Goal: Information Seeking & Learning: Learn about a topic

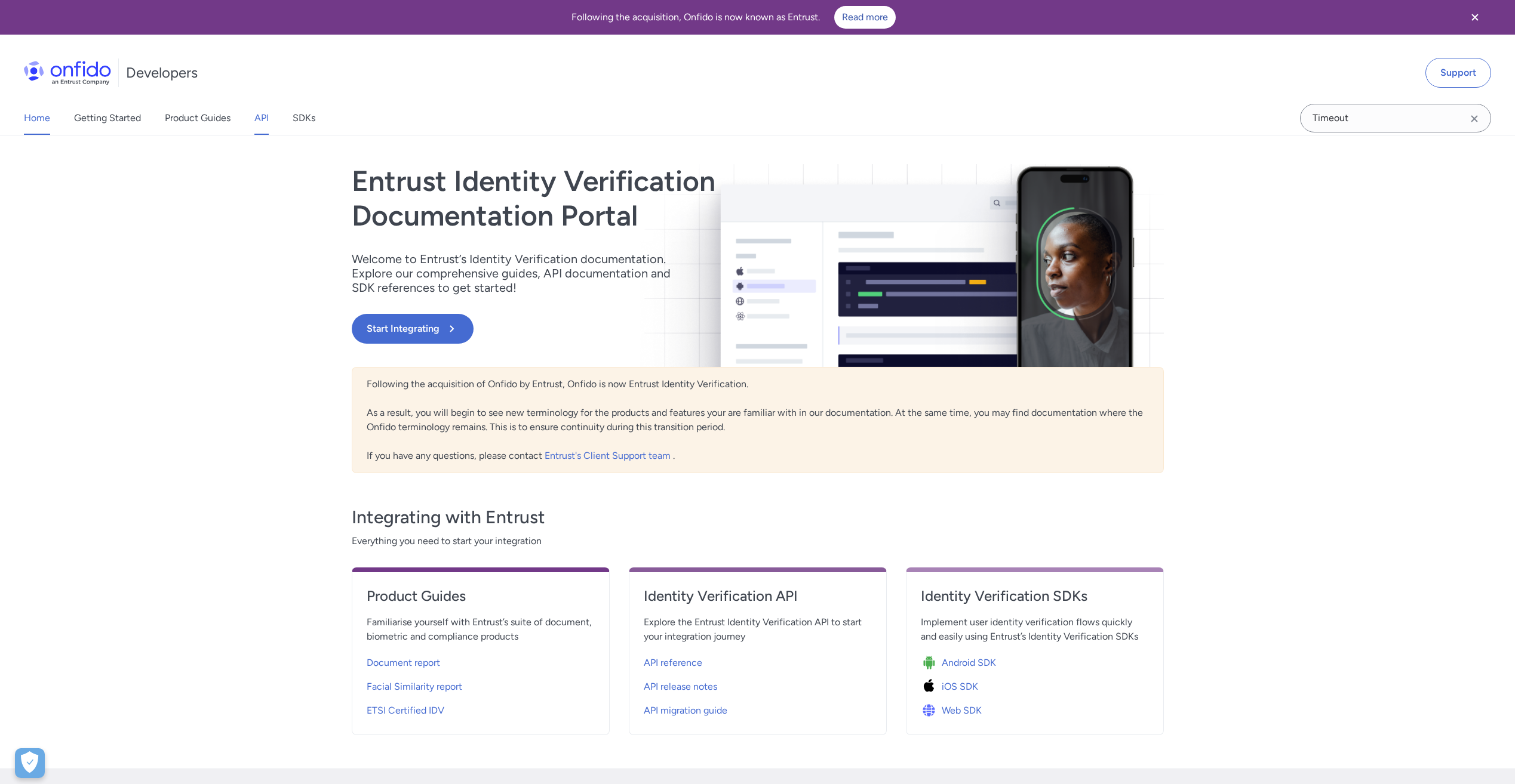
click at [261, 117] on link "API" at bounding box center [261, 118] width 14 height 33
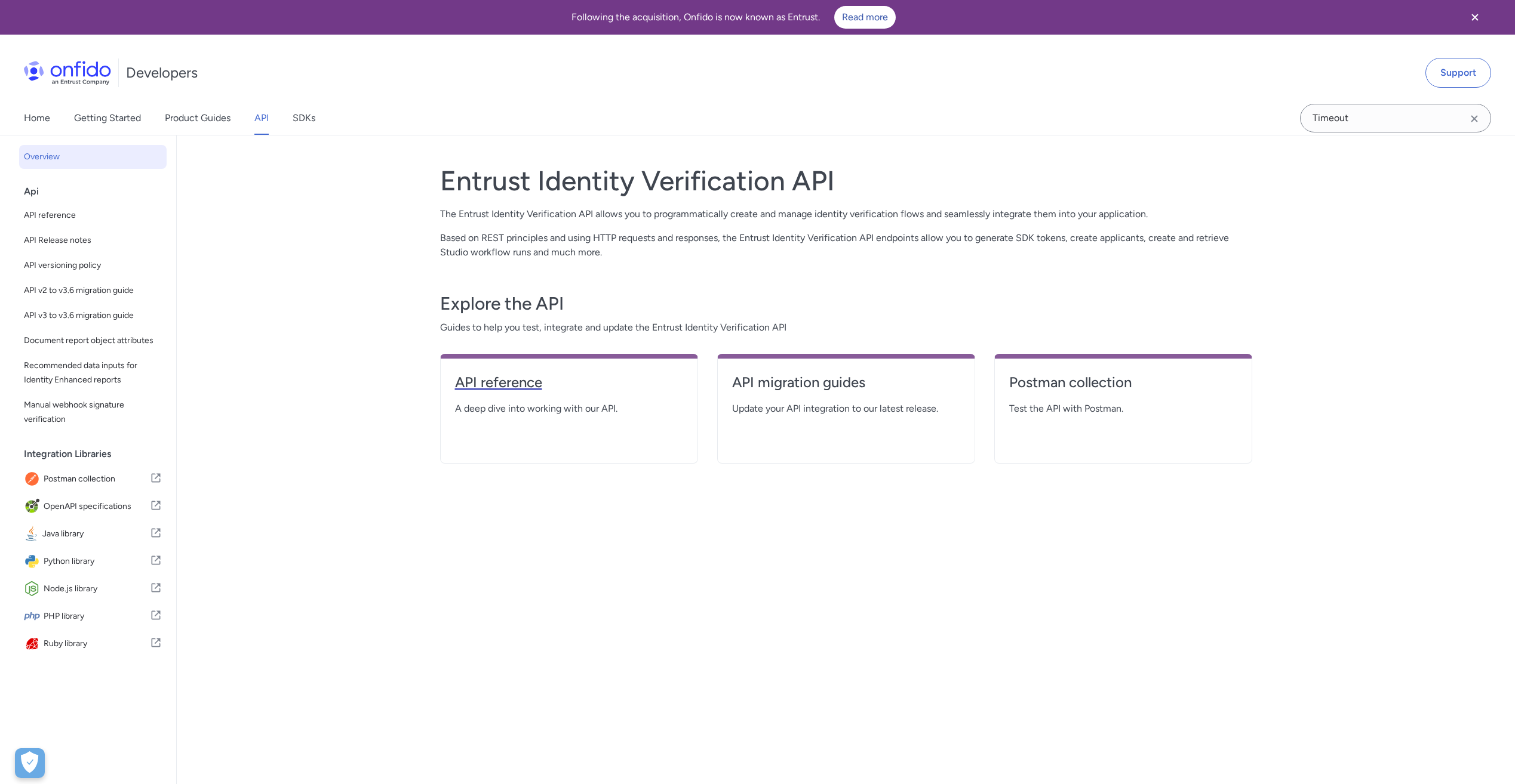
click at [624, 389] on h4 "API reference" at bounding box center [569, 382] width 228 height 19
select select "http"
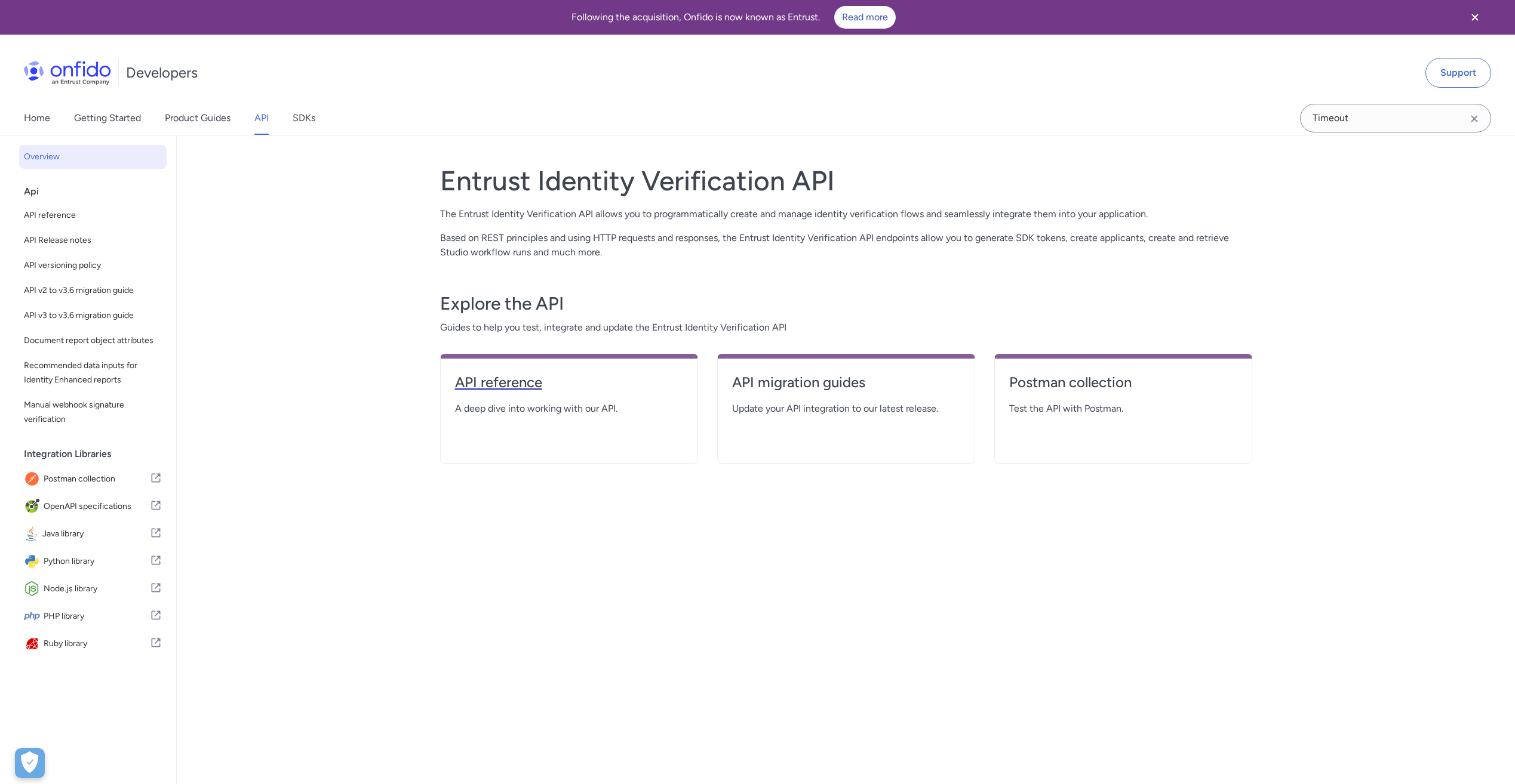
select select "http"
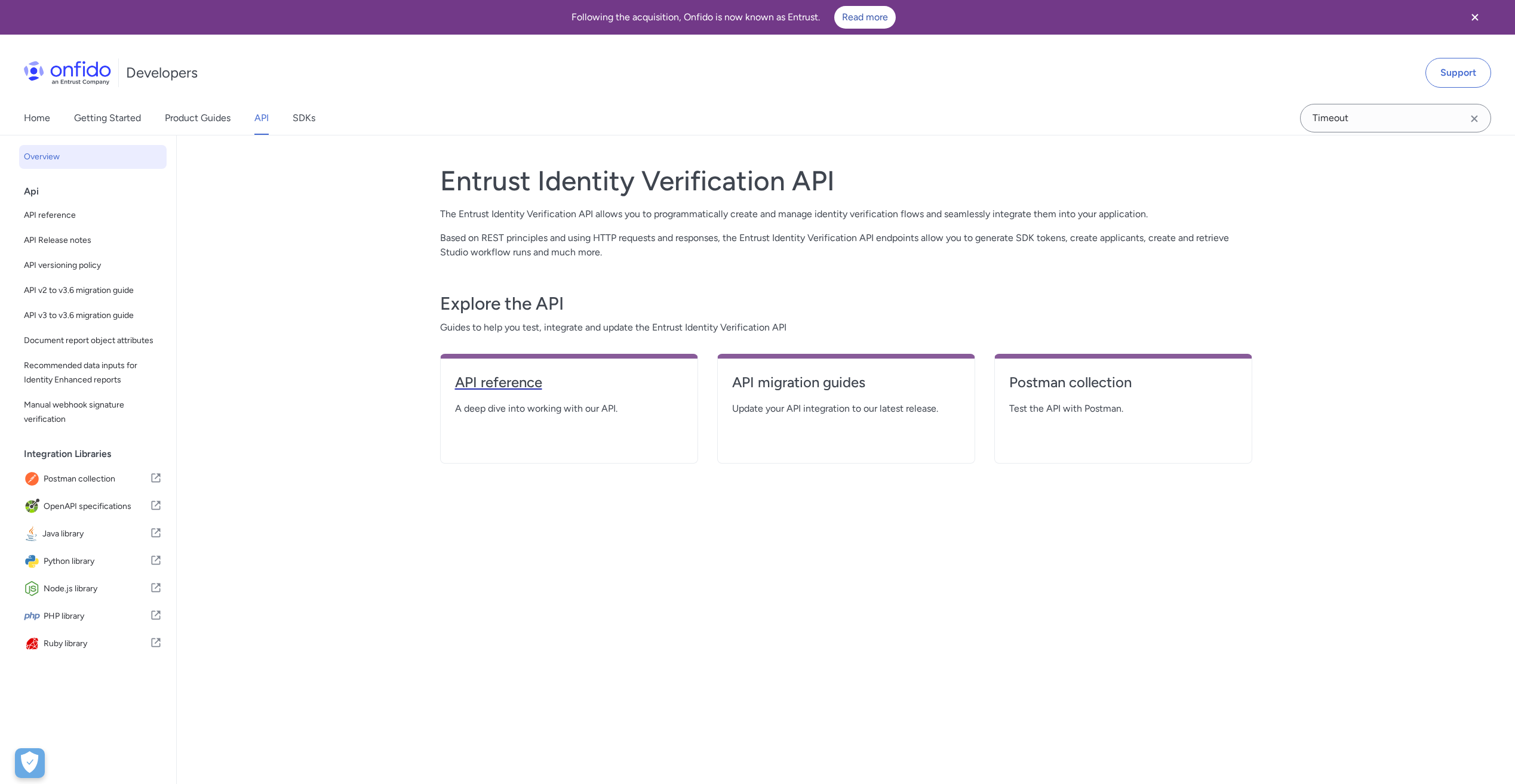
select select "http"
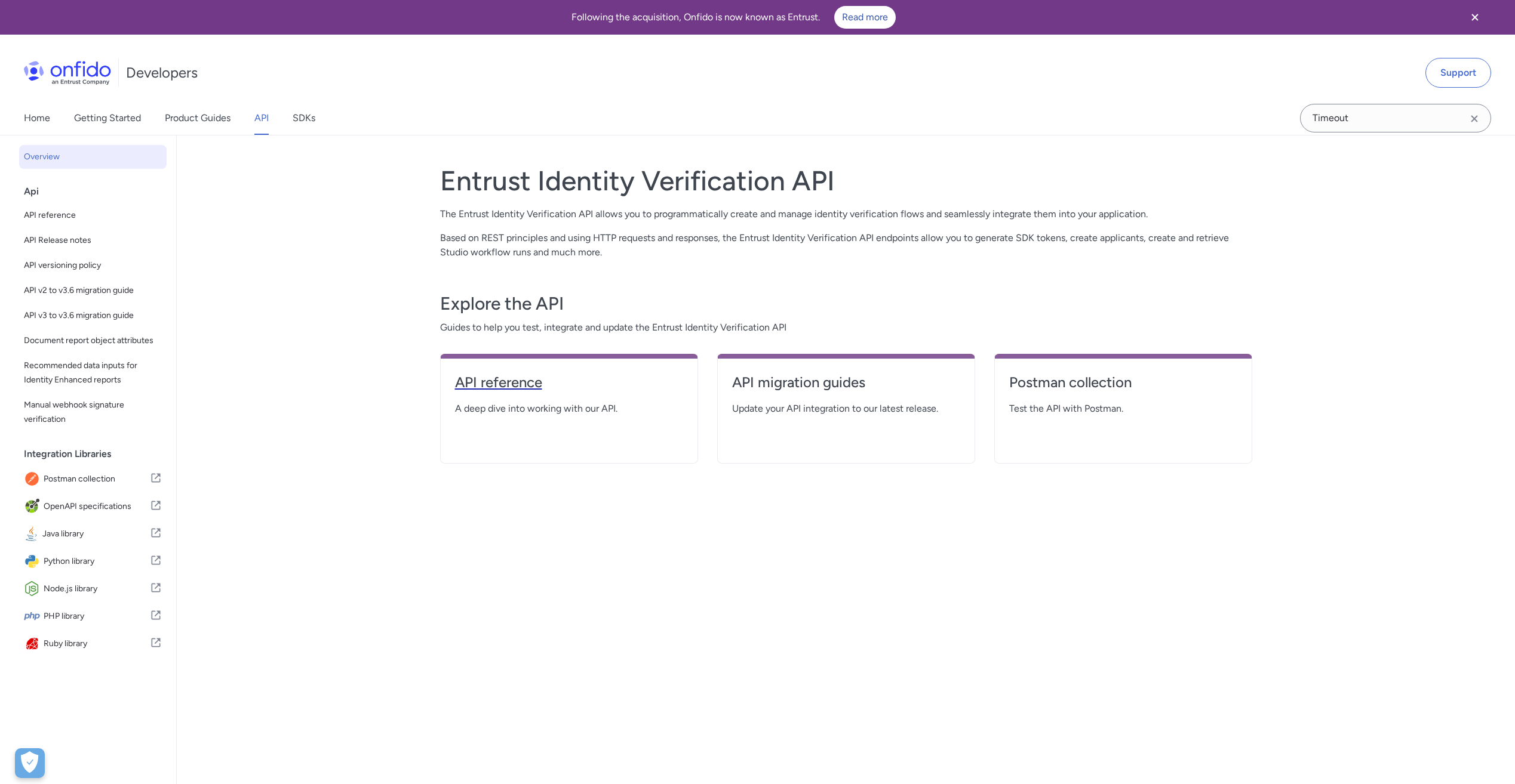
select select "http"
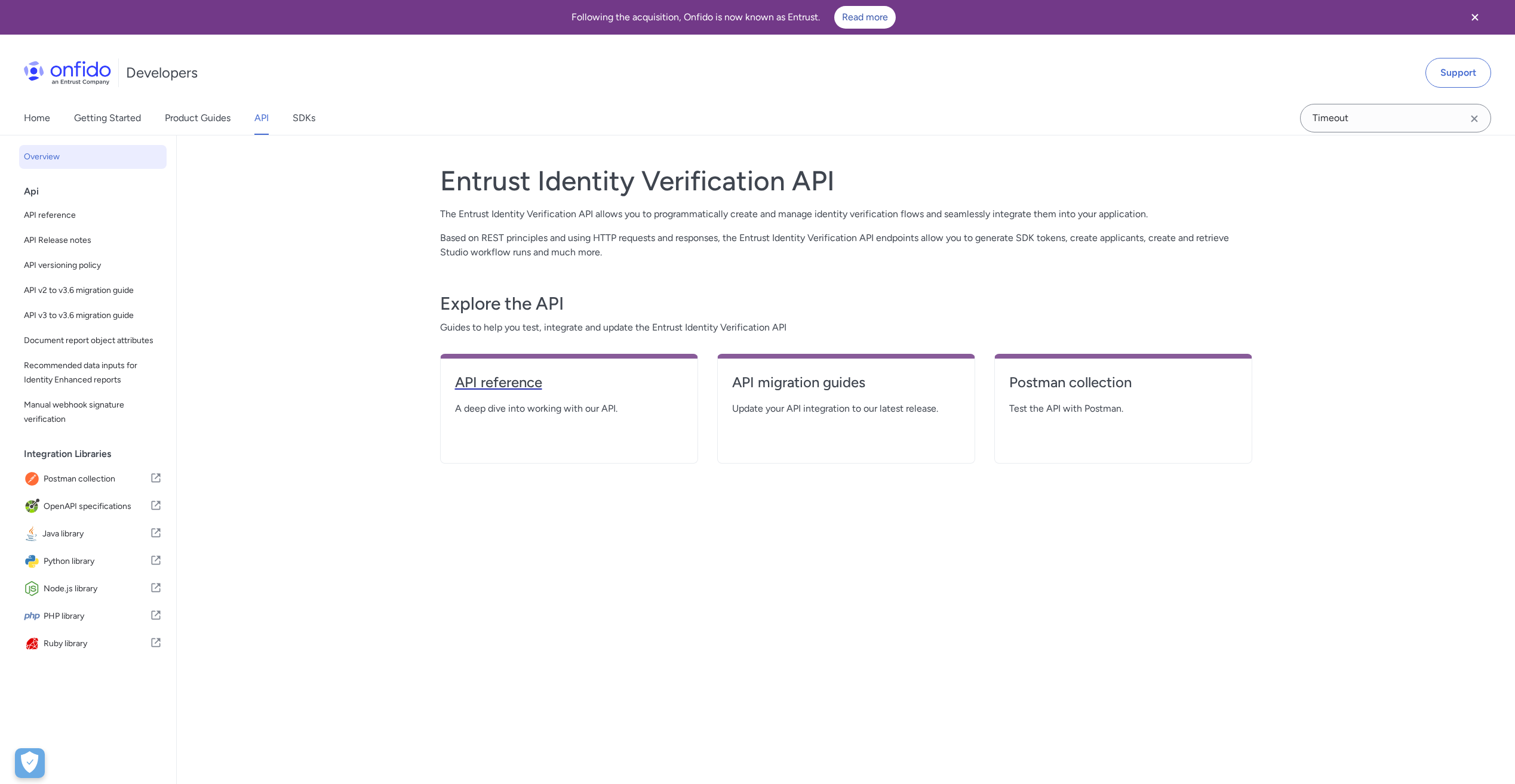
select select "http"
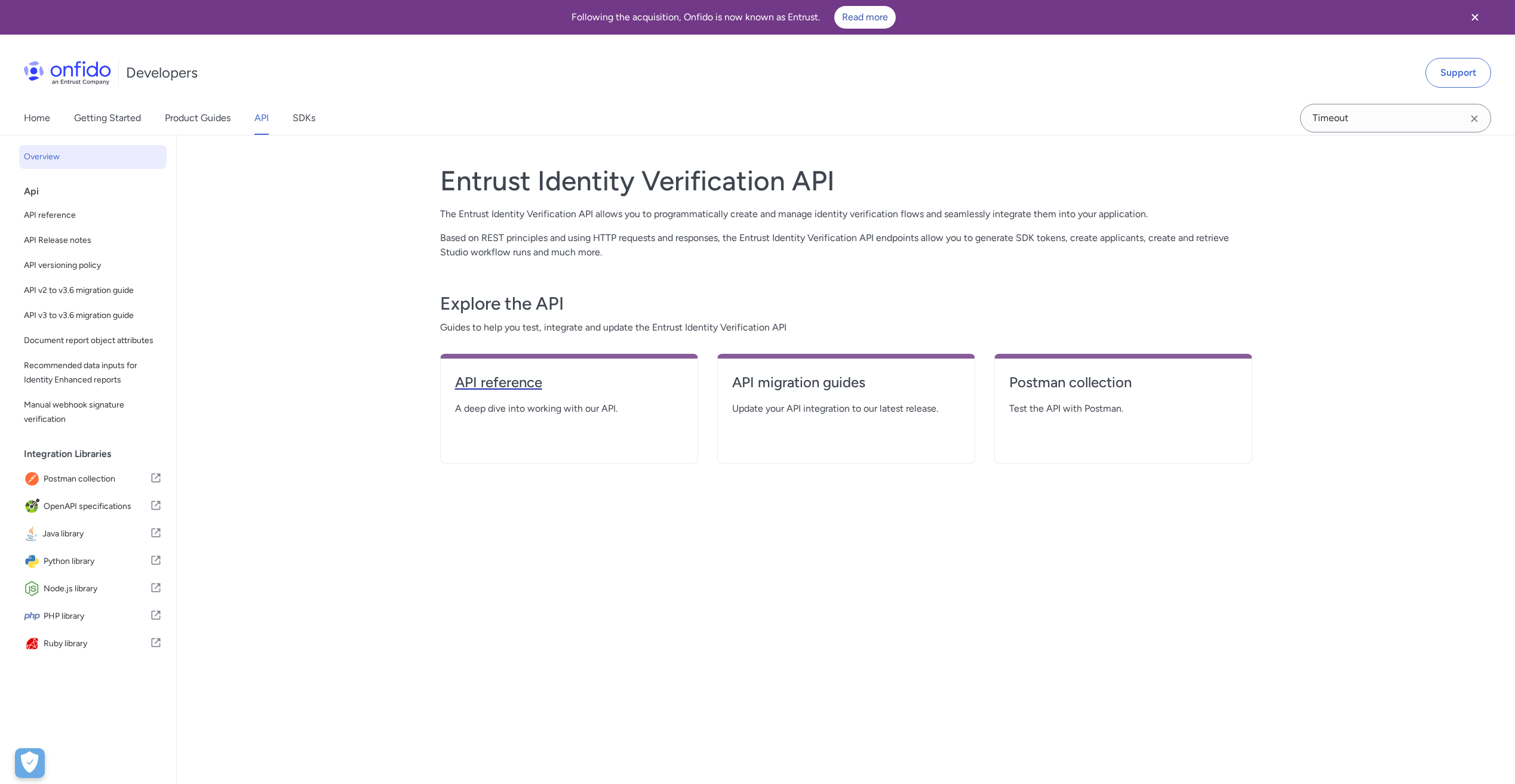
select select "http"
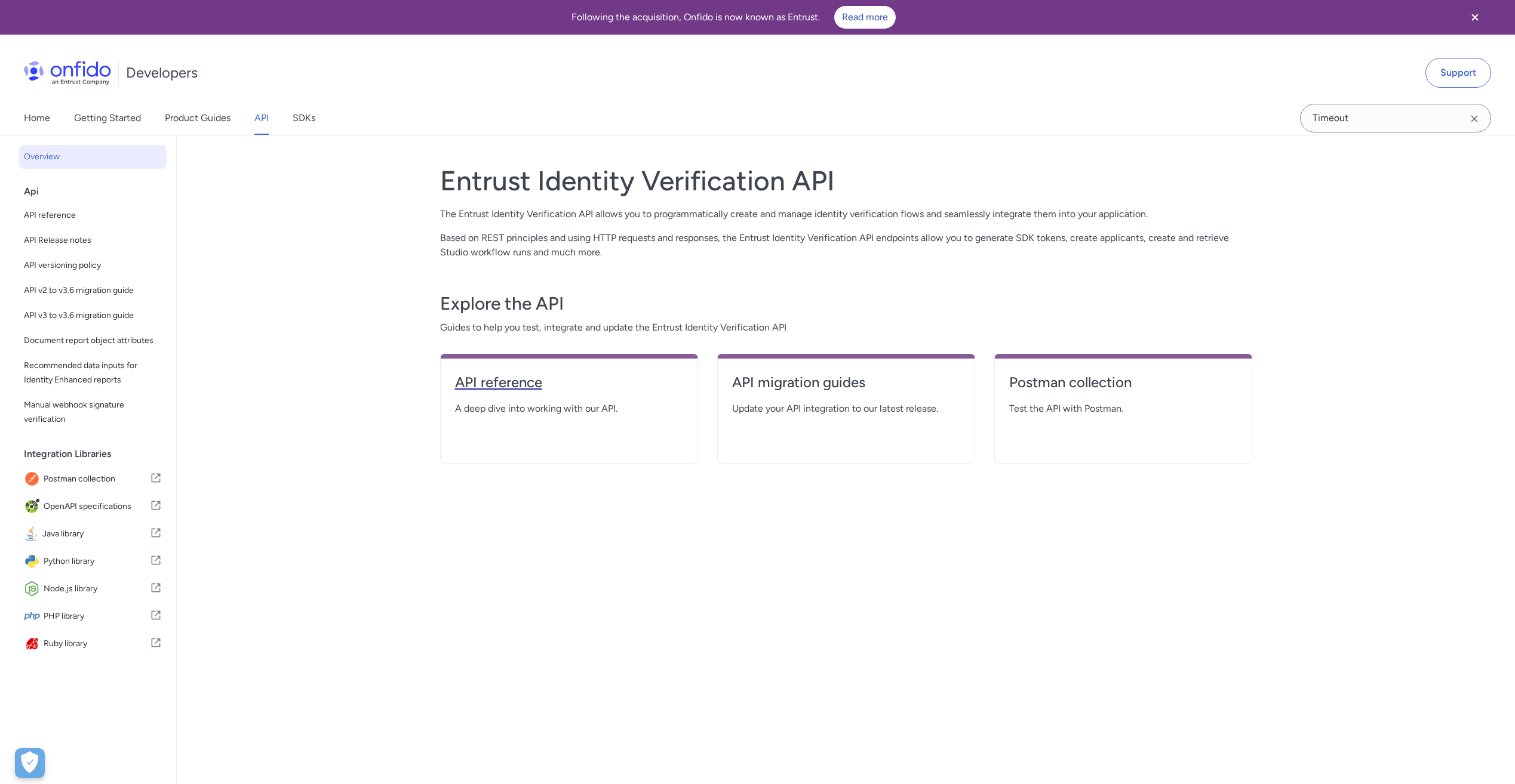
select select "http"
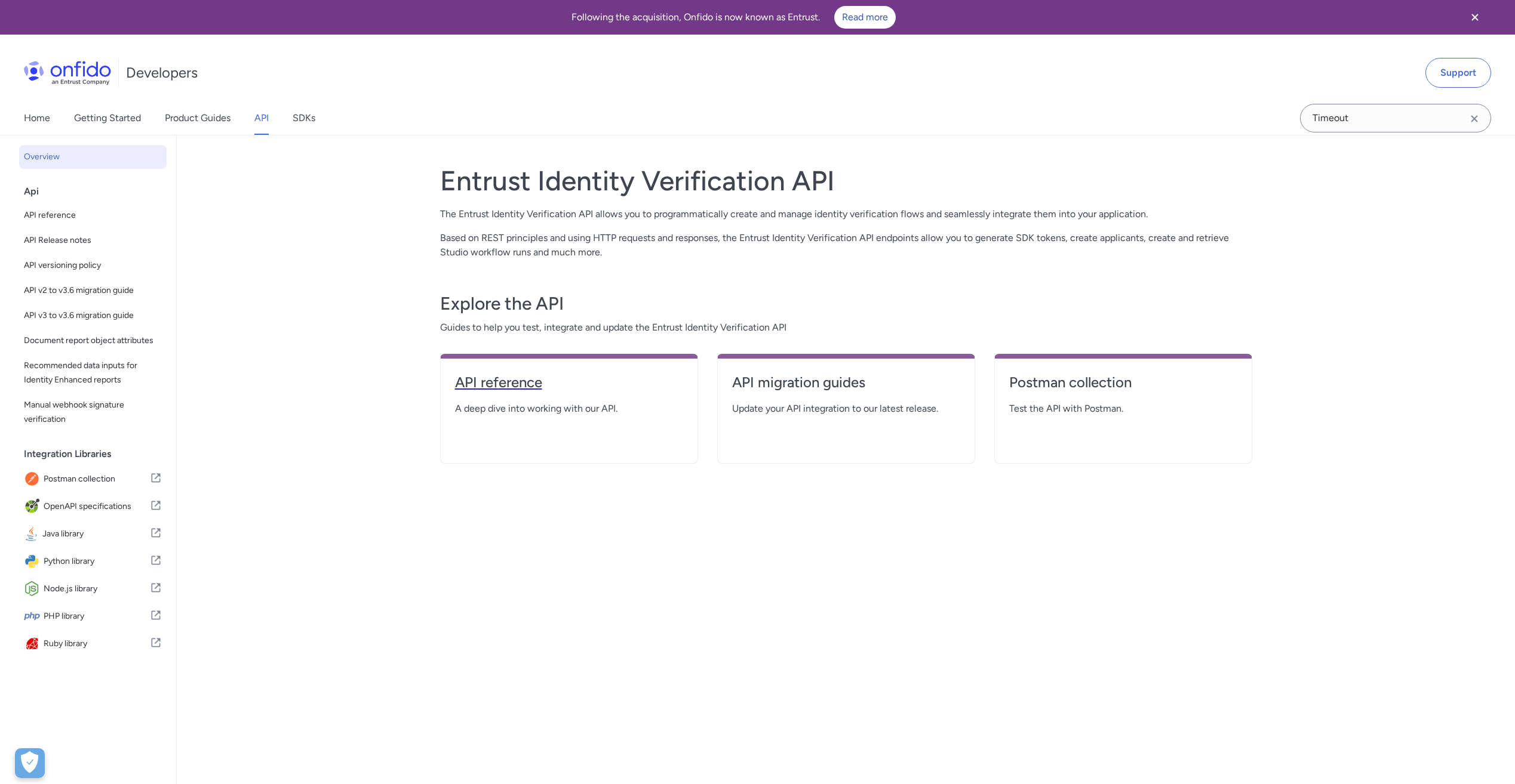
select select "http"
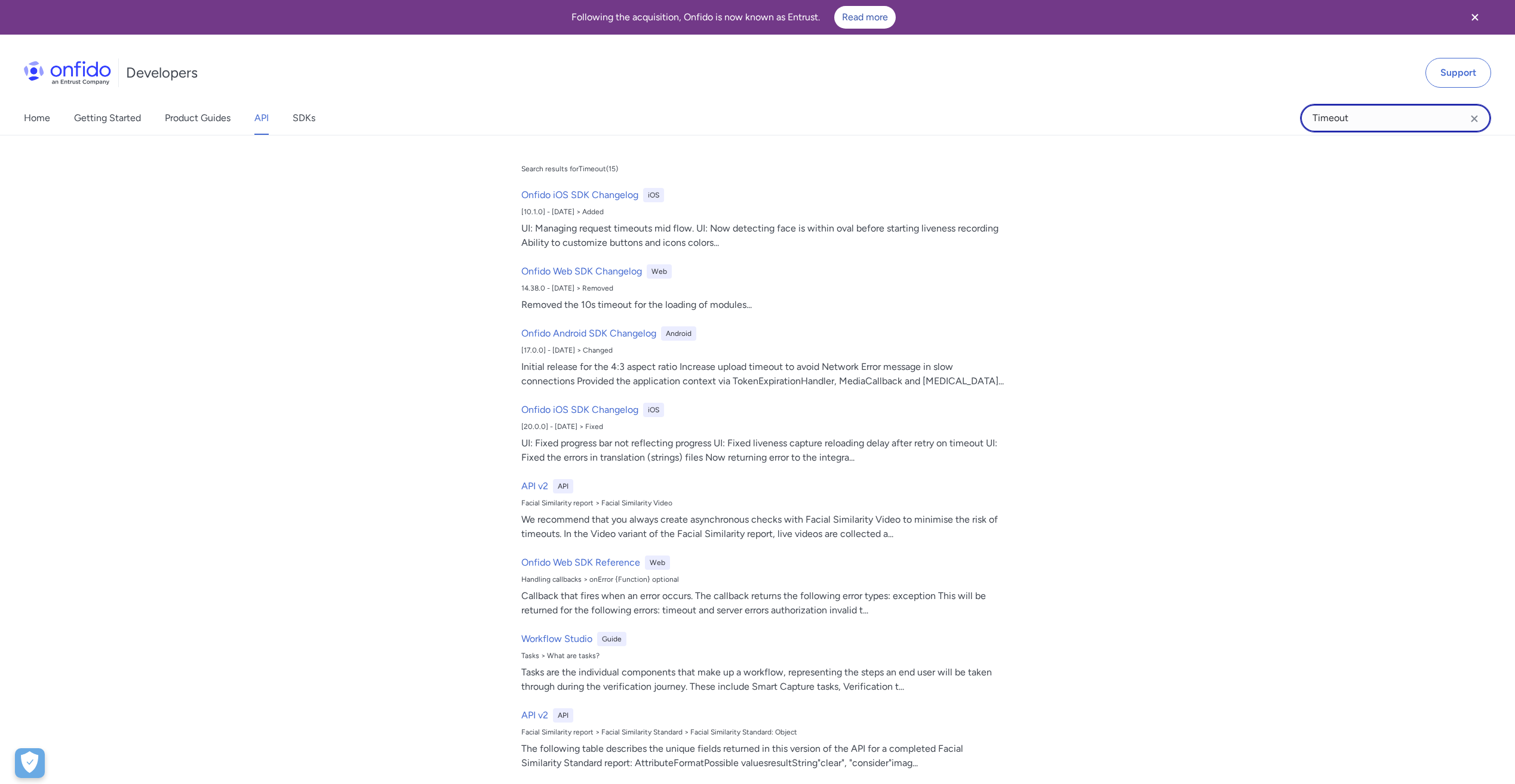
click at [1362, 124] on input "Timeout" at bounding box center [1395, 118] width 191 height 29
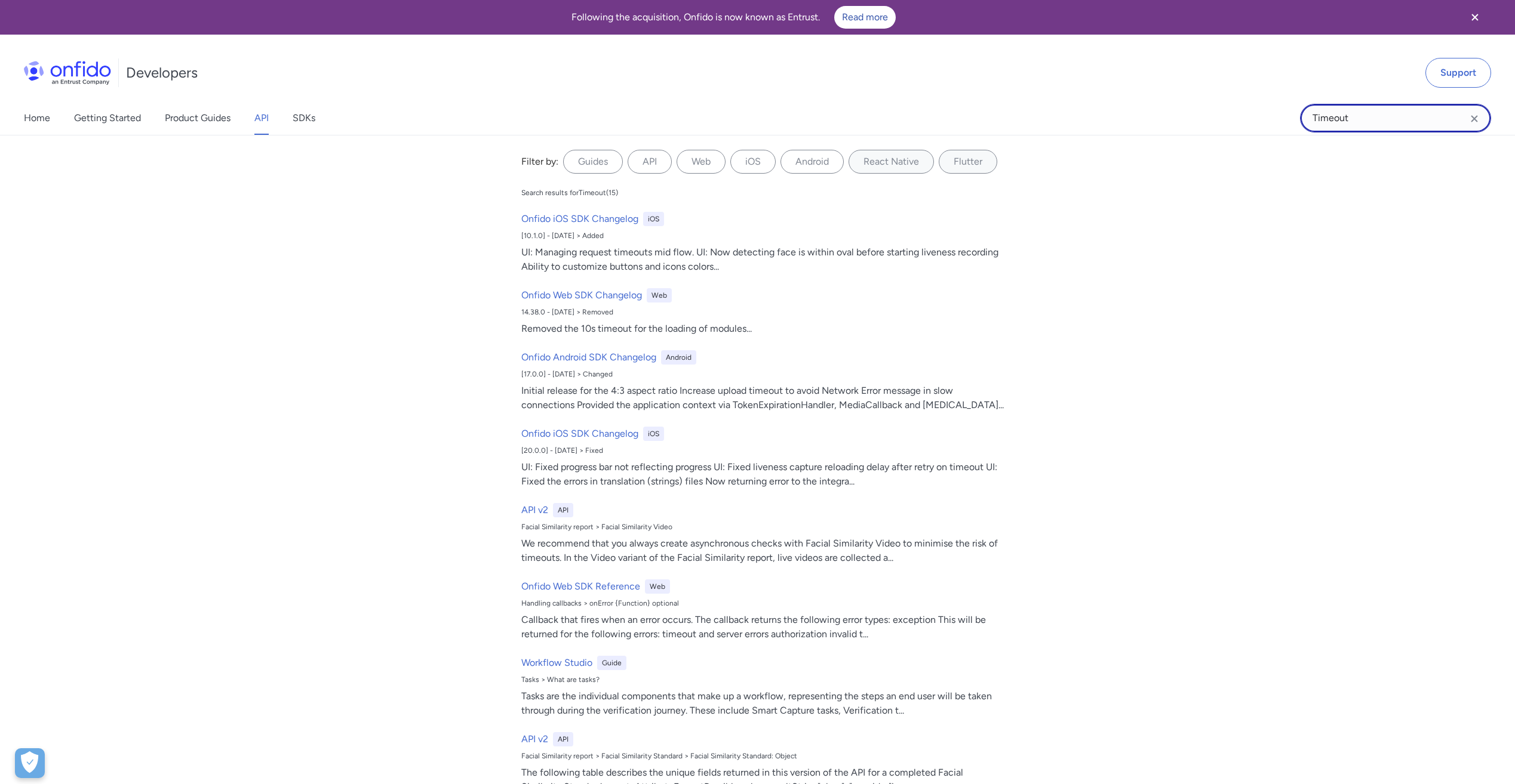
drag, startPoint x: 1363, startPoint y: 120, endPoint x: 1242, endPoint y: 103, distance: 122.2
click at [1252, 104] on div "Home Getting Started Product Guides API SDKs Timeout Timeout Filter by: Guides …" at bounding box center [757, 118] width 1515 height 33
type input "WorkflowRun"
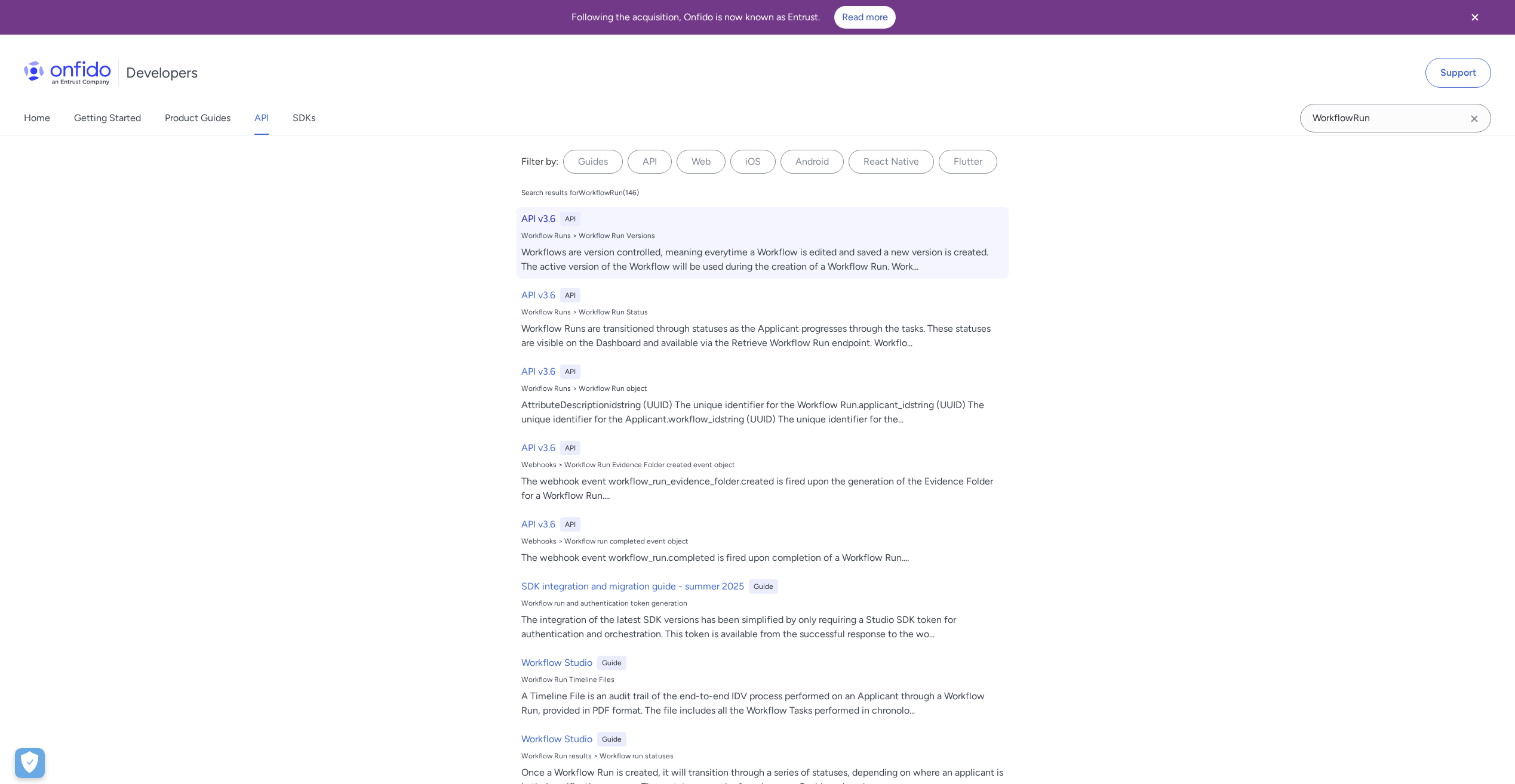
click at [542, 220] on h6 "API v3.6" at bounding box center [538, 219] width 34 height 14
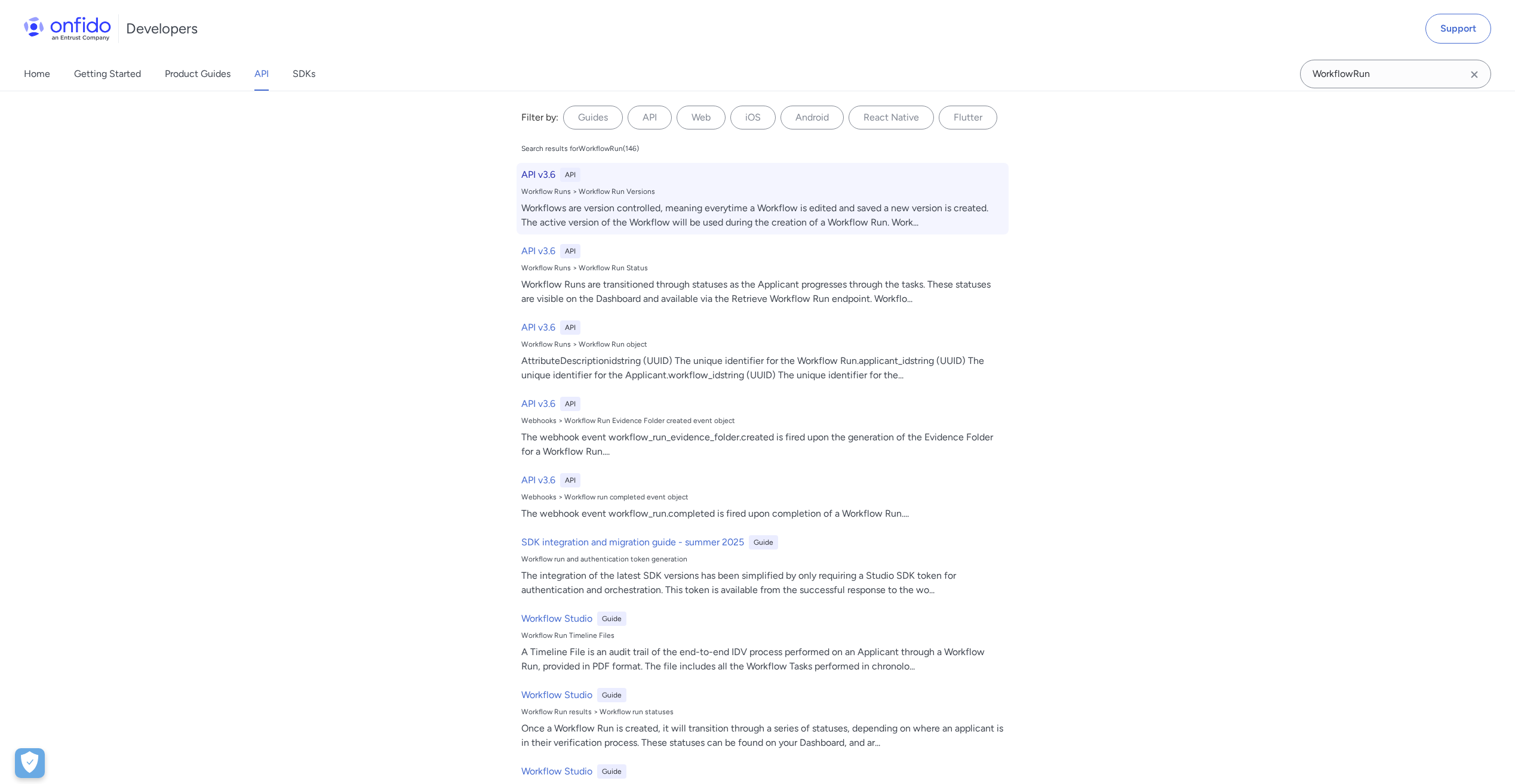
click at [538, 176] on h6 "API v3.6" at bounding box center [538, 174] width 34 height 14
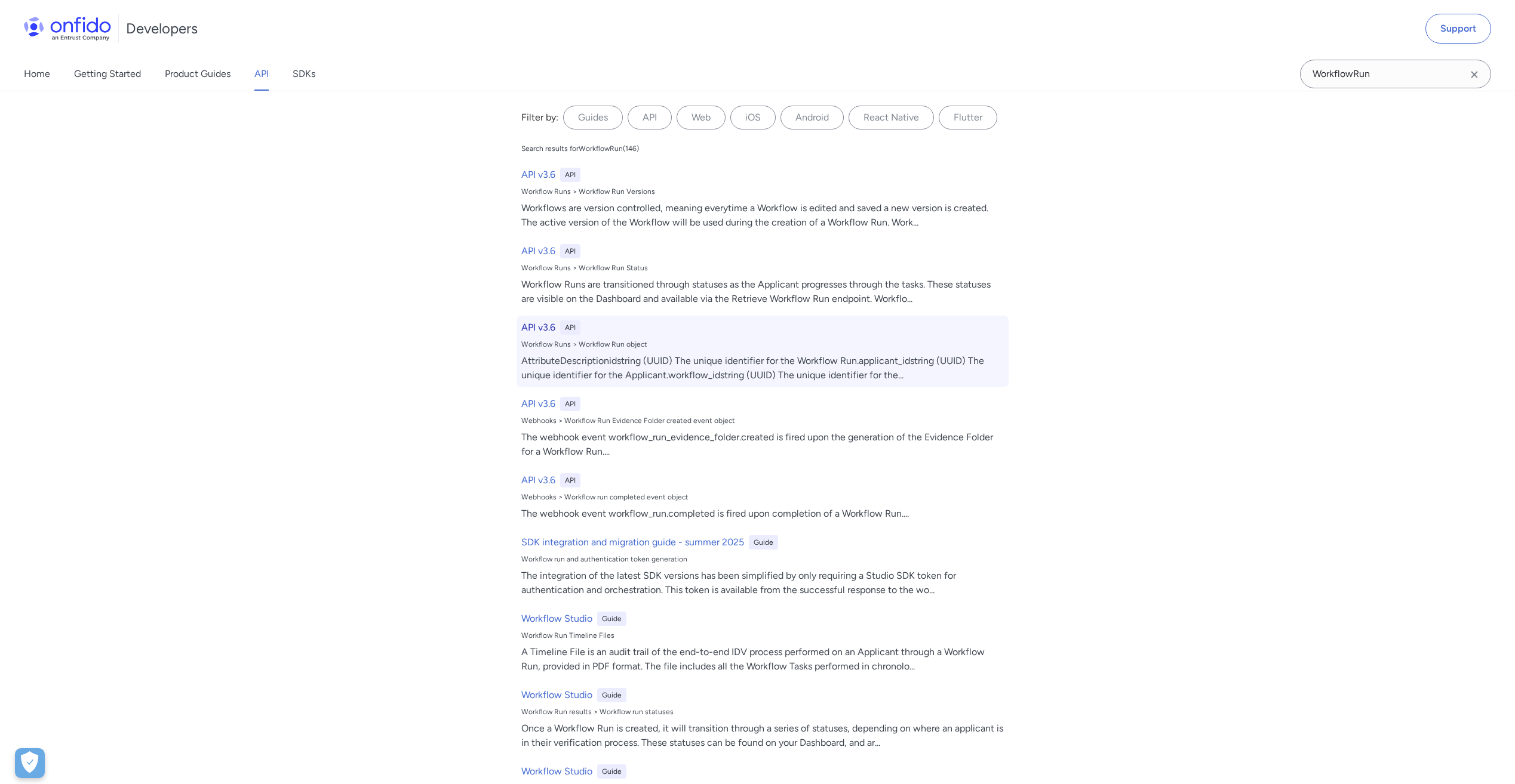
click at [542, 331] on h6 "API v3.6" at bounding box center [538, 327] width 34 height 14
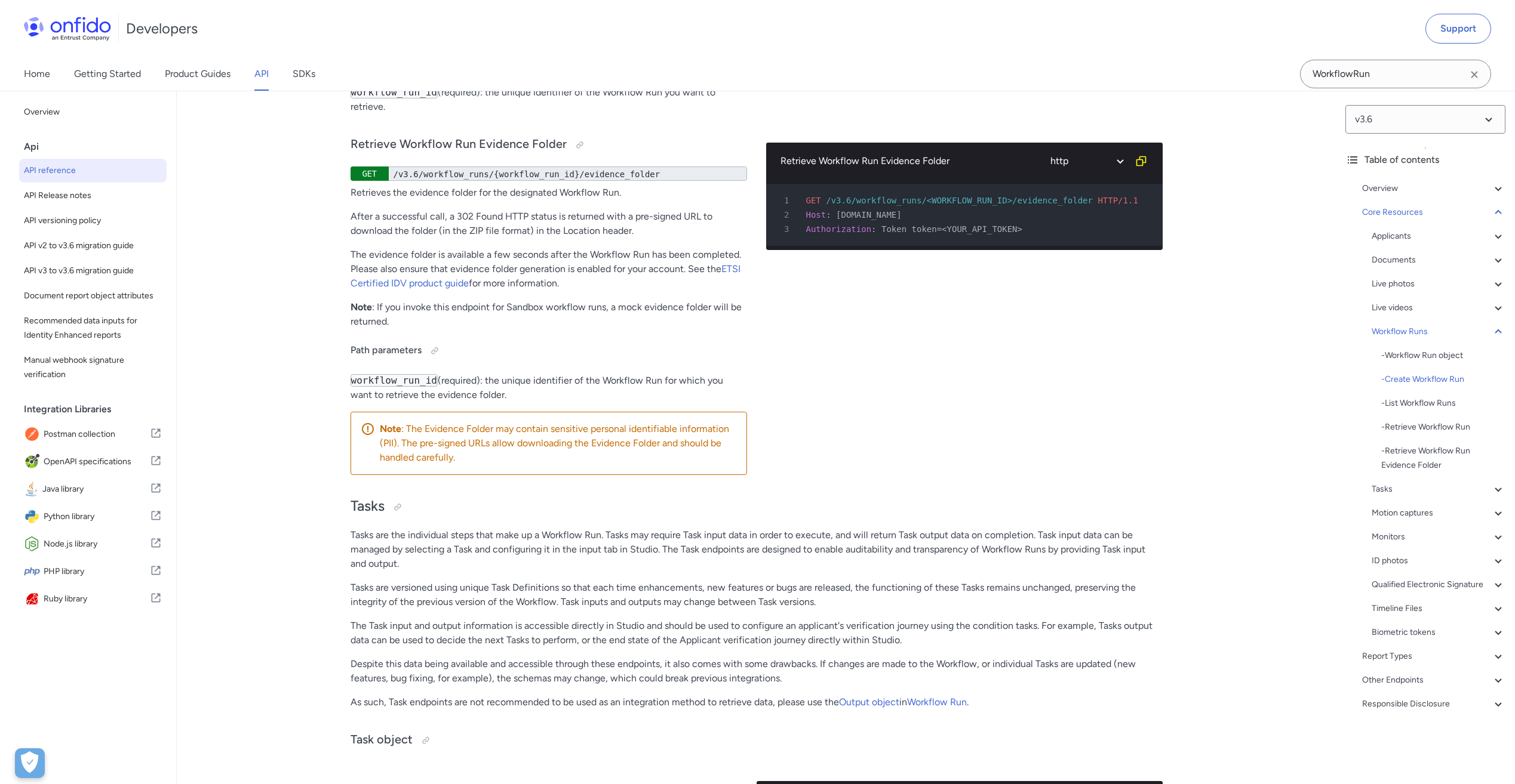
scroll to position [29650, 0]
